Goal: Information Seeking & Learning: Find specific fact

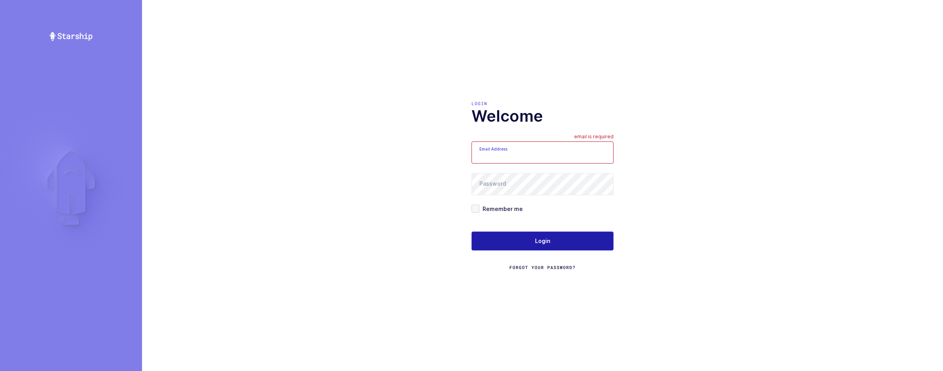
type input "[EMAIL_ADDRESS][DOMAIN_NAME]"
click at [506, 236] on button "Login" at bounding box center [543, 240] width 142 height 19
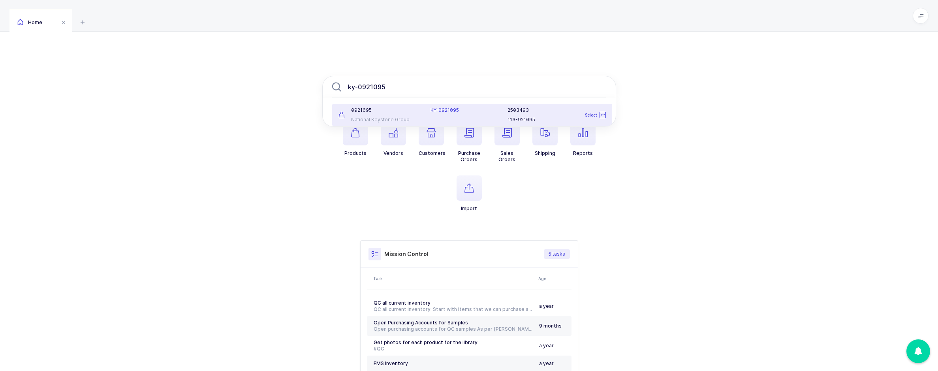
type input "ky-0921095"
click at [411, 122] on div "National Keystone Group" at bounding box center [379, 119] width 83 height 6
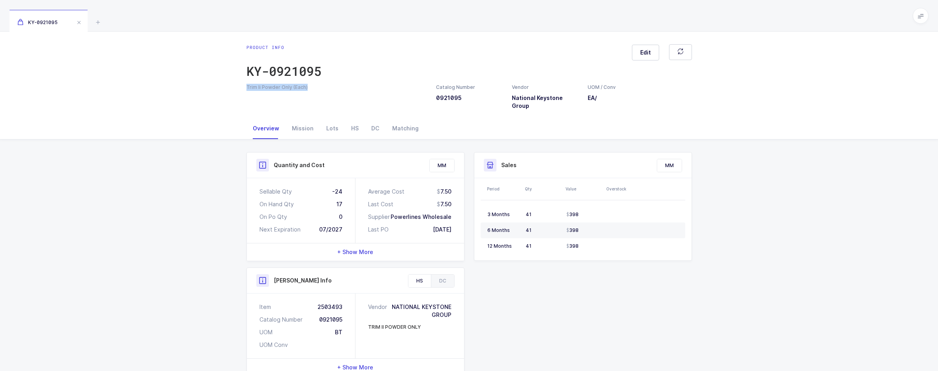
drag, startPoint x: 306, startPoint y: 86, endPoint x: 246, endPoint y: 86, distance: 60.0
click at [246, 86] on div "Trim Ii Powder Only (Each)" at bounding box center [336, 87] width 180 height 7
click at [276, 103] on div "Product info KY-0921095 Edit Trim Ii Powder Only (Each) Catalog Number 0921095 …" at bounding box center [469, 75] width 938 height 86
drag, startPoint x: 309, startPoint y: 90, endPoint x: 245, endPoint y: 90, distance: 64.0
click at [245, 90] on div "Trim Ii Powder Only (Each)" at bounding box center [336, 87] width 189 height 7
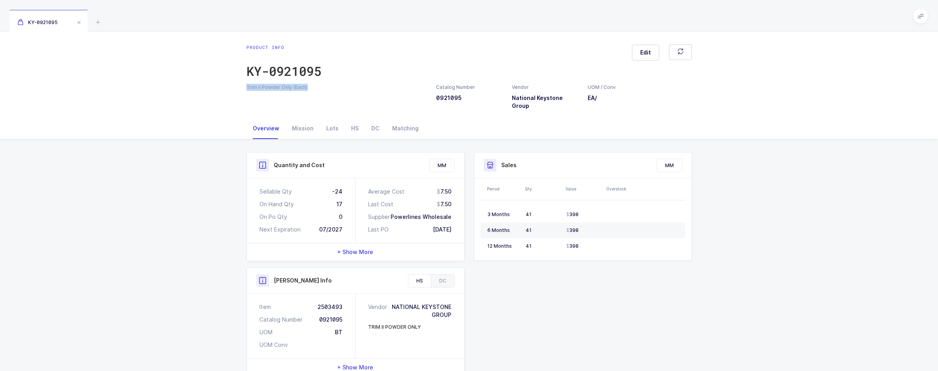
copy div "Trim Ii Powder Only (Each)"
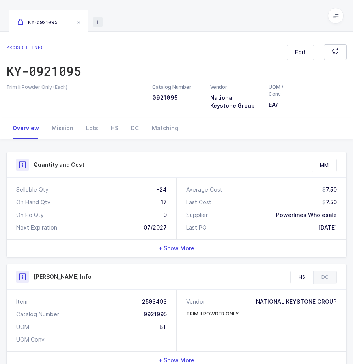
click at [96, 23] on icon at bounding box center [97, 21] width 9 height 9
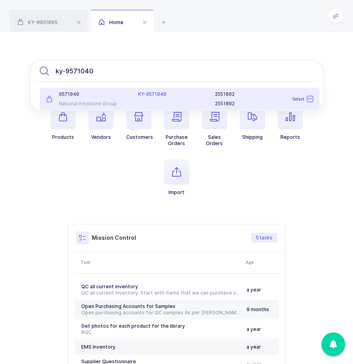
type input "ky-9571040"
click at [115, 99] on div "9571040 National Keystone Group" at bounding box center [87, 99] width 92 height 16
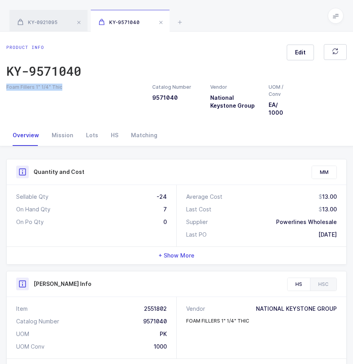
drag, startPoint x: 59, startPoint y: 87, endPoint x: -6, endPoint y: 86, distance: 65.5
click at [0, 86] on html "Apps Core Warehouse Admin Mission Control Purchasing Sameer K. Logout Account S…" at bounding box center [176, 310] width 353 height 621
copy div "Foam Fillers 1" 1/4" Thic"
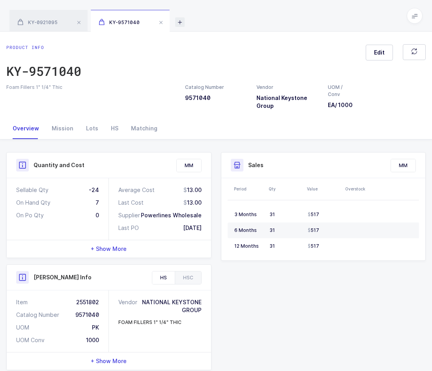
click at [178, 24] on icon at bounding box center [179, 21] width 9 height 9
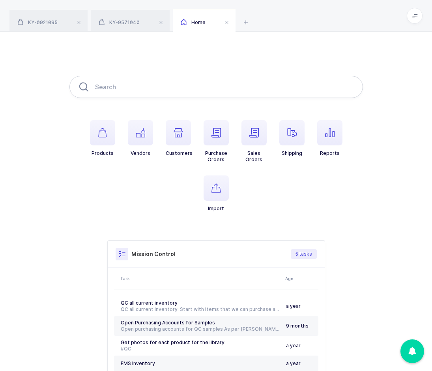
click at [152, 90] on input "text" at bounding box center [216, 87] width 294 height 22
click at [112, 84] on input "text" at bounding box center [216, 87] width 294 height 22
paste input "BD-367988"
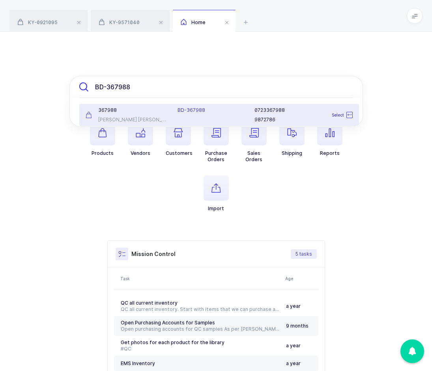
type input "BD-367988"
click at [111, 111] on div "367988" at bounding box center [127, 110] width 83 height 6
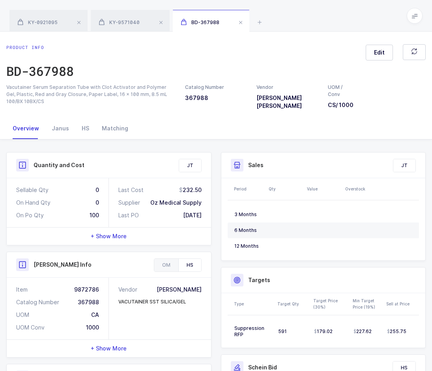
click at [83, 91] on div "Vacutainer Serum Separation Tube with Clot Activator and Polymer Gel, Plastic, …" at bounding box center [90, 94] width 169 height 21
drag, startPoint x: 6, startPoint y: 86, endPoint x: 126, endPoint y: 89, distance: 120.4
click at [126, 89] on div "Vacutainer Serum Separation Tube with Clot Activator and Polymer Gel, Plastic, …" at bounding box center [91, 94] width 179 height 21
copy div "Vacutainer Serum Separation Tube with Clot Activato"
